Goal: Find contact information: Find contact information

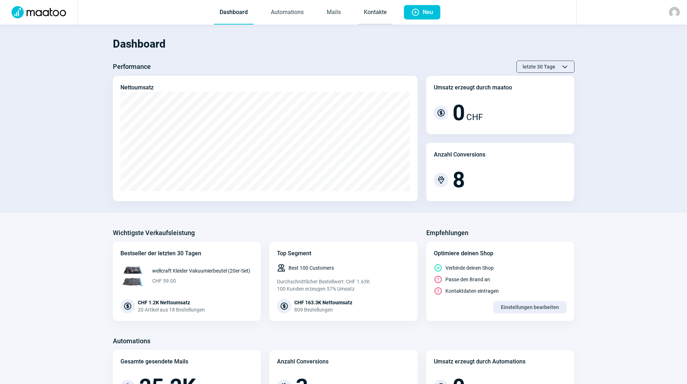
click at [373, 14] on link "Kontakte" at bounding box center [375, 13] width 34 height 24
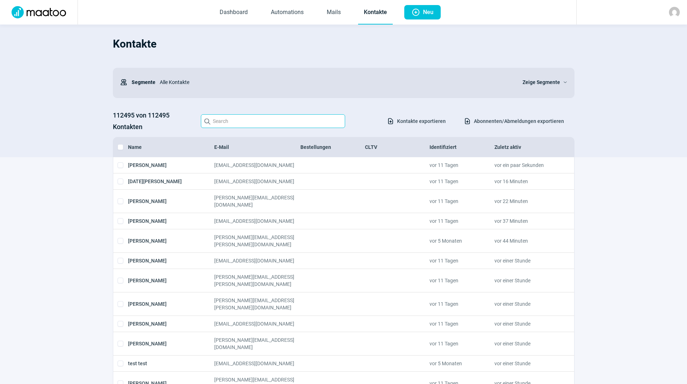
click at [234, 122] on input "Search icon" at bounding box center [273, 121] width 144 height 14
click at [258, 124] on input "Search icon" at bounding box center [273, 121] width 144 height 14
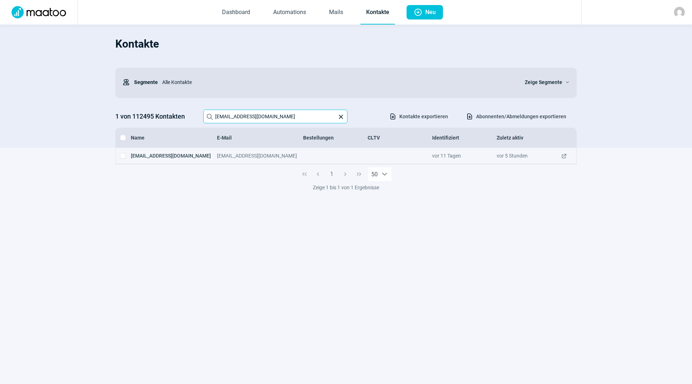
type input "[EMAIL_ADDRESS][DOMAIN_NAME]"
click at [565, 154] on span "ExternalLink icon" at bounding box center [564, 155] width 6 height 7
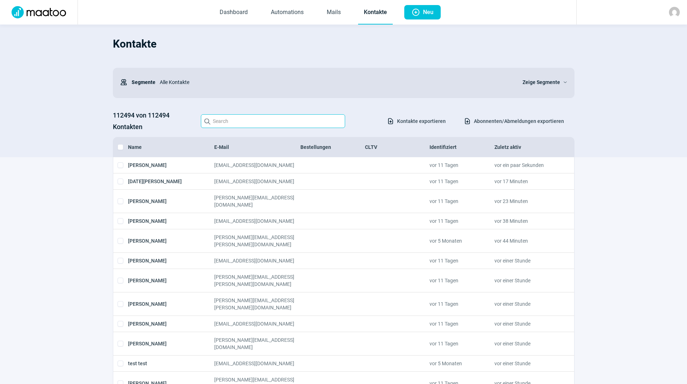
click at [257, 125] on input "Search icon" at bounding box center [273, 121] width 144 height 14
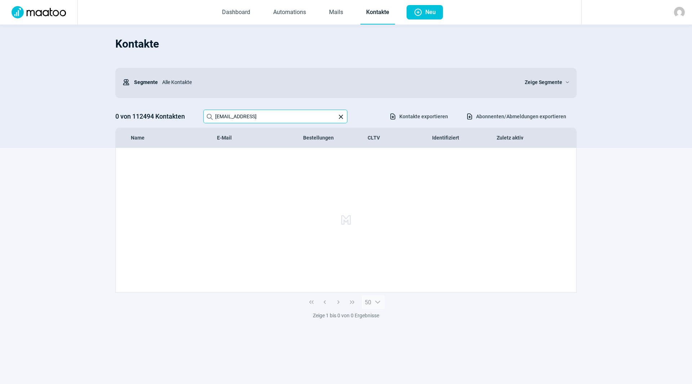
type input "[EMAIL_ADDRESS]"
